Goal: Task Accomplishment & Management: Manage account settings

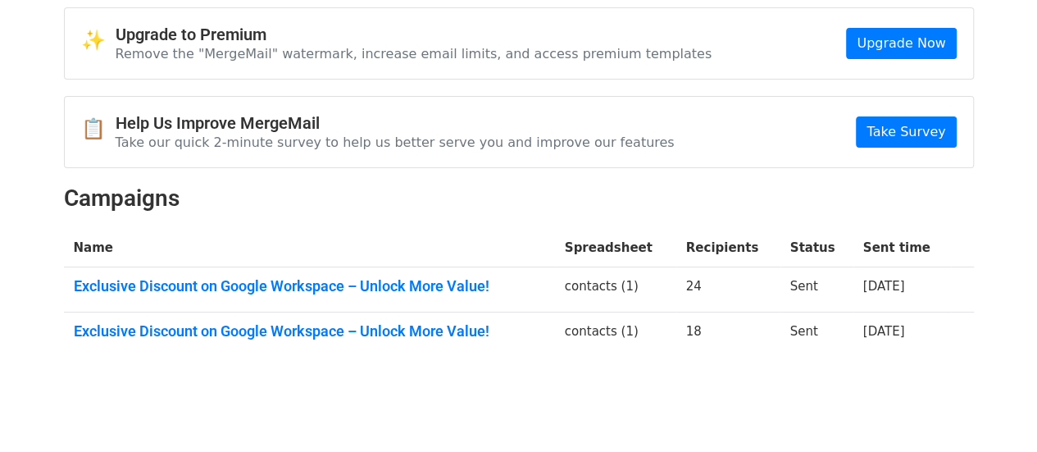
scroll to position [116, 0]
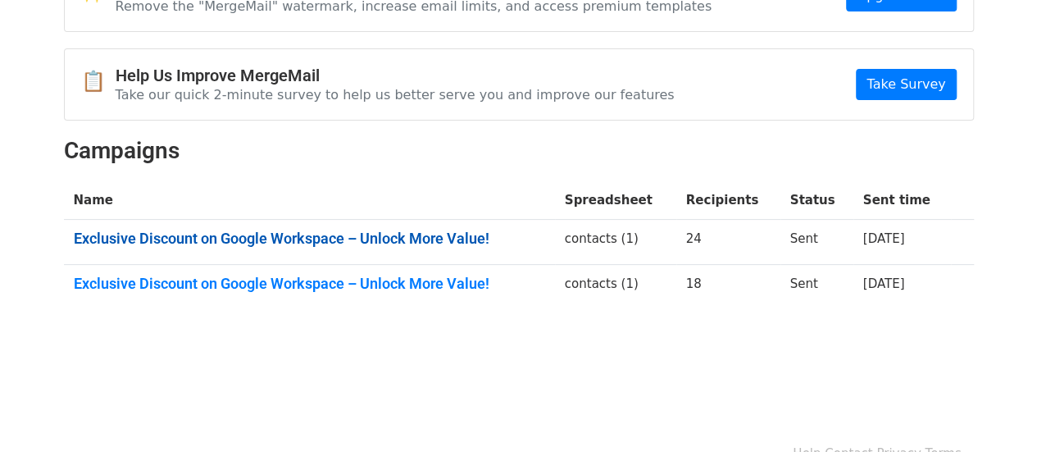
click at [472, 238] on link "Exclusive Discount on Google Workspace – Unlock More Value!" at bounding box center [310, 239] width 472 height 18
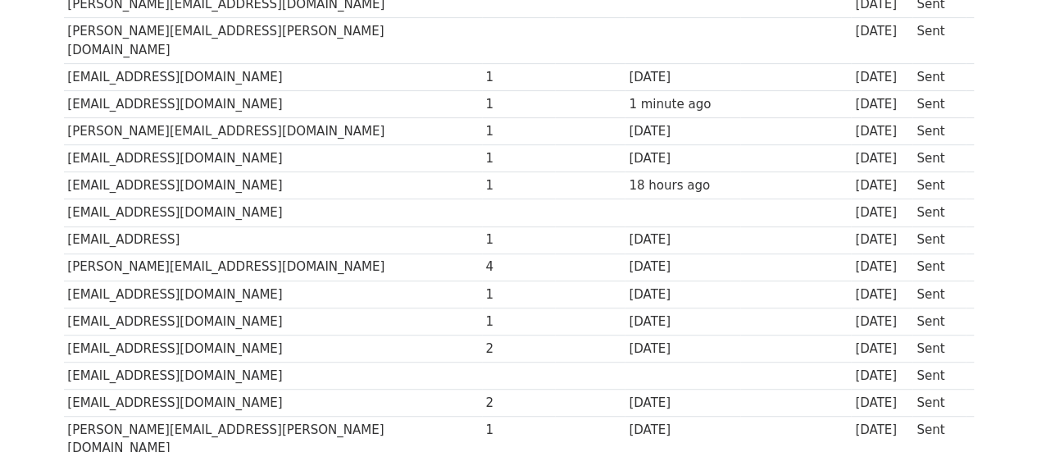
scroll to position [310, 0]
click at [486, 258] on div "4" at bounding box center [519, 267] width 66 height 19
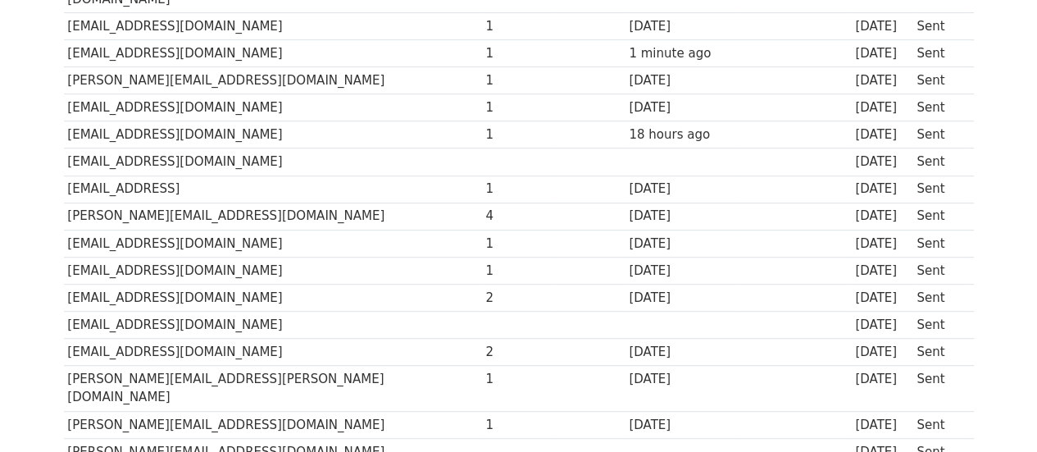
scroll to position [361, 0]
click at [193, 284] on td "[EMAIL_ADDRESS][DOMAIN_NAME]" at bounding box center [273, 297] width 418 height 27
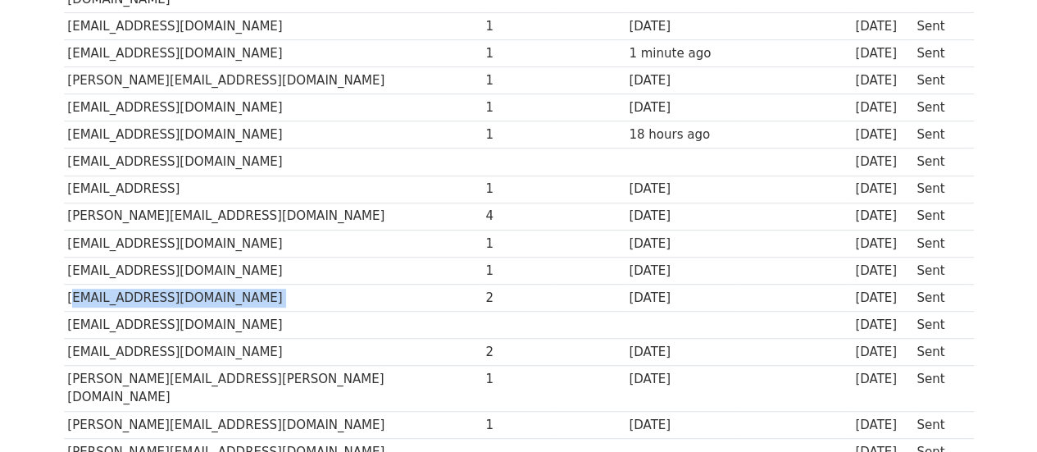
click at [193, 284] on td "[EMAIL_ADDRESS][DOMAIN_NAME]" at bounding box center [273, 297] width 418 height 27
click at [364, 284] on td "[EMAIL_ADDRESS][DOMAIN_NAME]" at bounding box center [273, 297] width 418 height 27
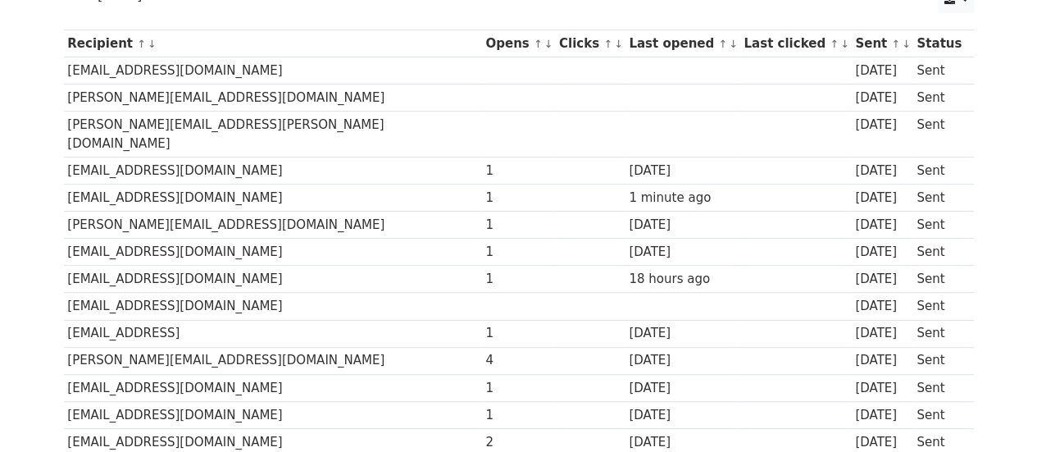
scroll to position [215, 0]
